Goal: Task Accomplishment & Management: Complete application form

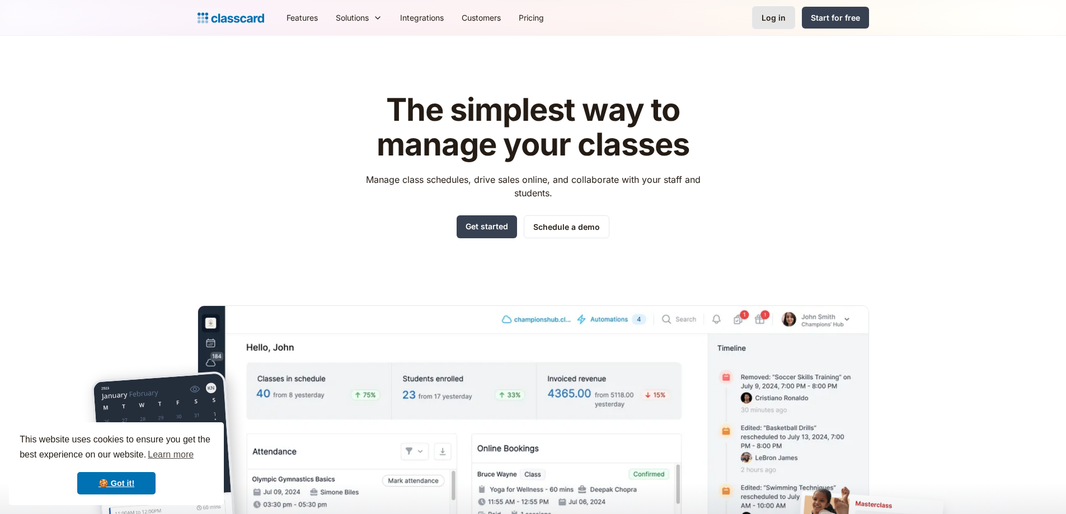
click at [780, 15] on div "Log in" at bounding box center [773, 18] width 24 height 12
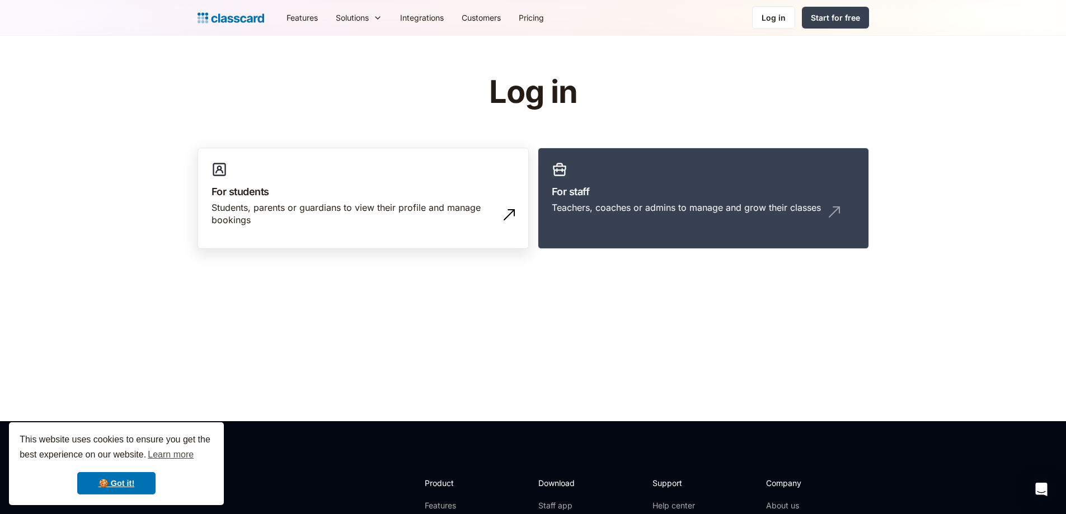
click at [486, 201] on div "Students, parents or guardians to view their profile and manage bookings" at bounding box center [351, 213] width 281 height 25
click at [851, 20] on div "Start for free" at bounding box center [835, 18] width 49 height 12
